Goal: Information Seeking & Learning: Check status

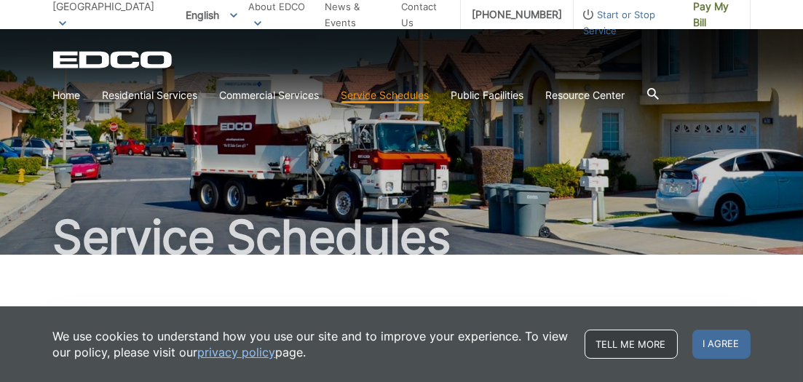
click at [608, 342] on link "Tell me more" at bounding box center [631, 344] width 93 height 29
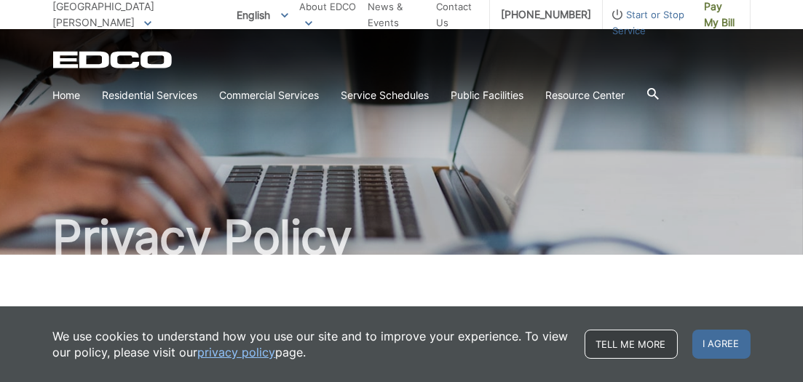
click at [609, 339] on link "Tell me more" at bounding box center [631, 344] width 93 height 29
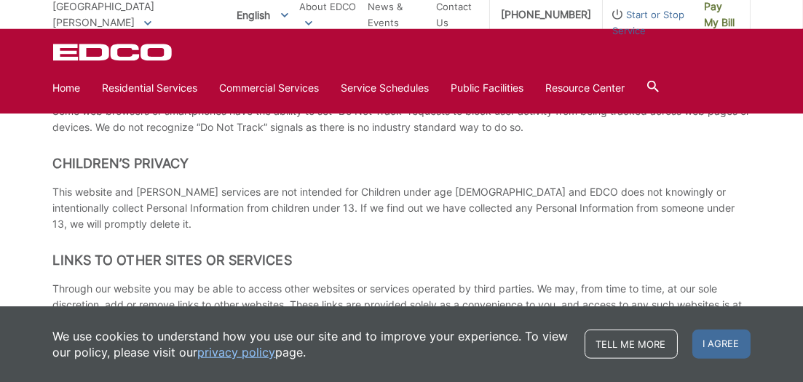
scroll to position [180, 0]
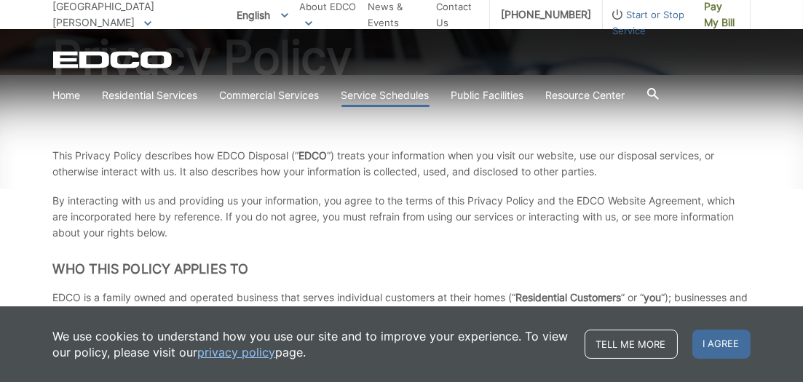
click at [406, 89] on link "Service Schedules" at bounding box center [385, 95] width 88 height 16
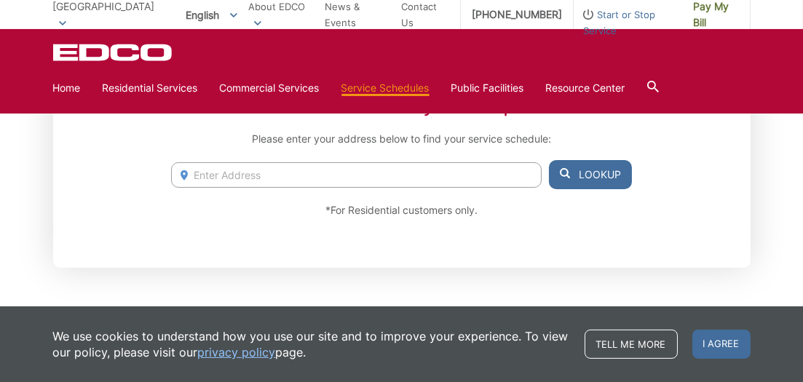
scroll to position [283, 0]
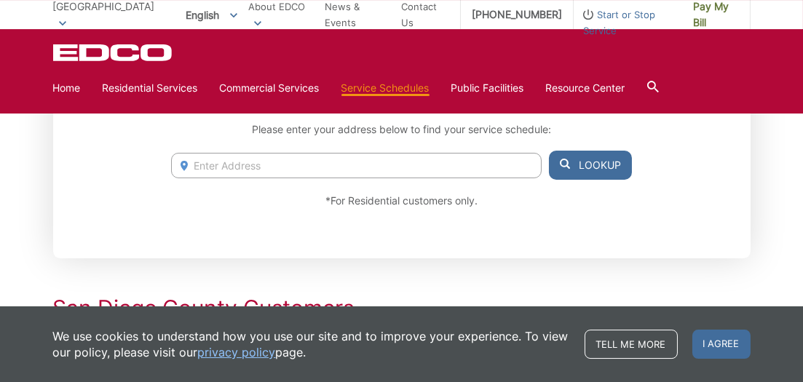
click at [244, 162] on input "Enter Address" at bounding box center [356, 165] width 370 height 25
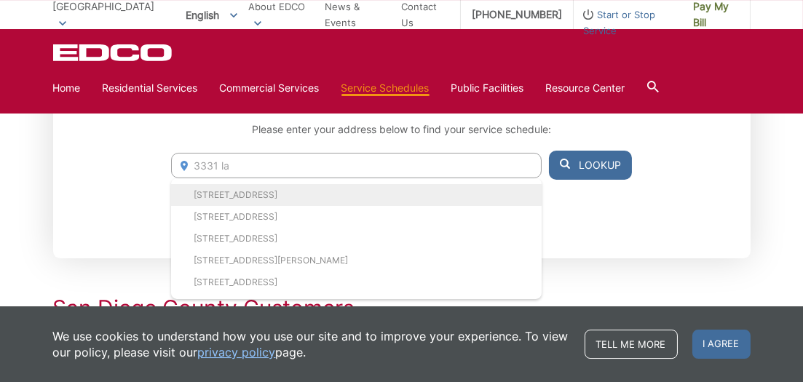
click at [261, 197] on li "3331 Lakeview Dr, Spring Valley, CA, 91977" at bounding box center [356, 195] width 370 height 22
type input "3331 Lakeview Dr, Spring Valley, CA, 91977"
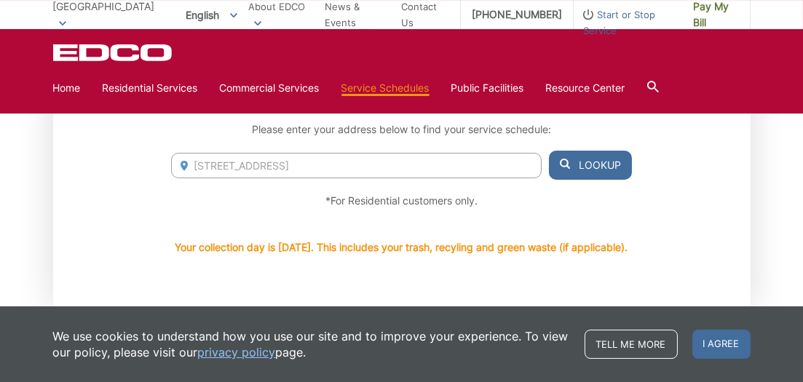
click at [566, 163] on icon at bounding box center [565, 164] width 10 height 10
click at [580, 159] on button "Lookup" at bounding box center [590, 165] width 83 height 29
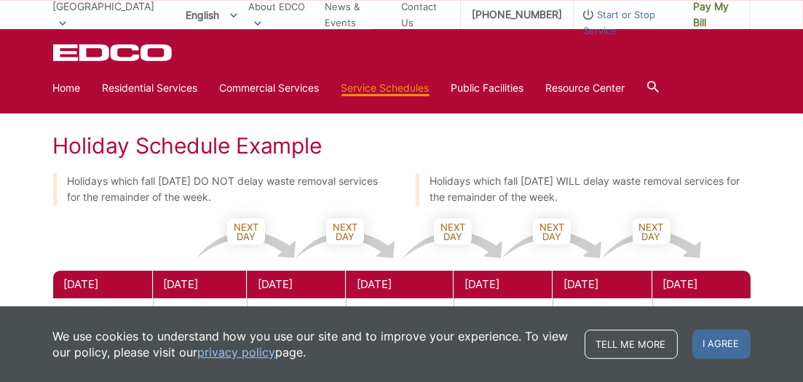
scroll to position [681, 0]
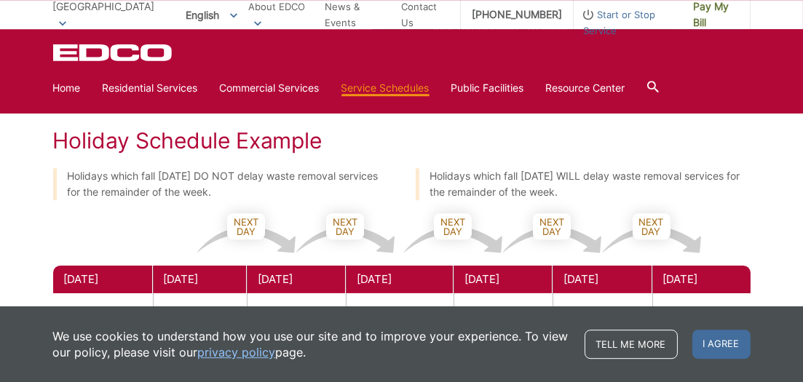
click at [788, 188] on div "Service Schedules Collection Day Lookup Please enter your address below to find…" at bounding box center [401, 104] width 803 height 1510
drag, startPoint x: 801, startPoint y: 186, endPoint x: 799, endPoint y: 205, distance: 18.4
click at [799, 205] on div "Service Schedules Collection Day Lookup Please enter your address below to find…" at bounding box center [401, 104] width 803 height 1510
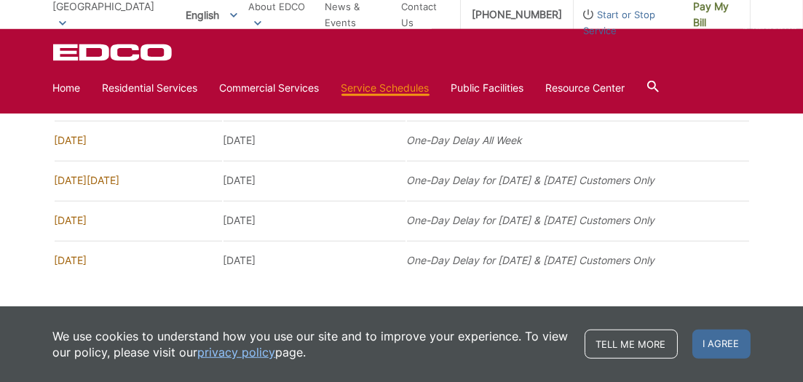
scroll to position [1187, 0]
